Goal: Task Accomplishment & Management: Manage account settings

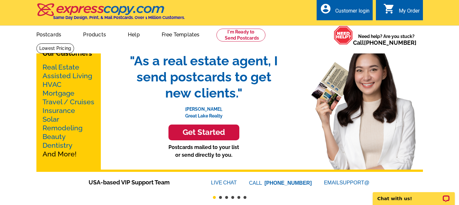
click at [357, 9] on div "Customer login" at bounding box center [352, 12] width 34 height 9
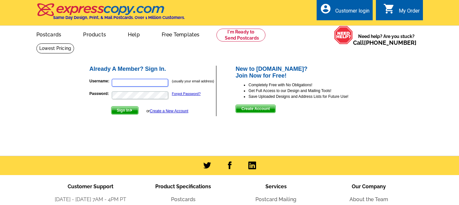
type input "danielle@lovejoyrealestate.com"
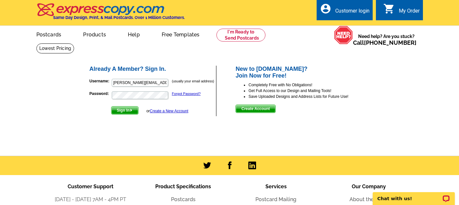
click at [124, 110] on span "Sign In" at bounding box center [124, 111] width 27 height 8
